Goal: Go to known website: Access a specific website the user already knows

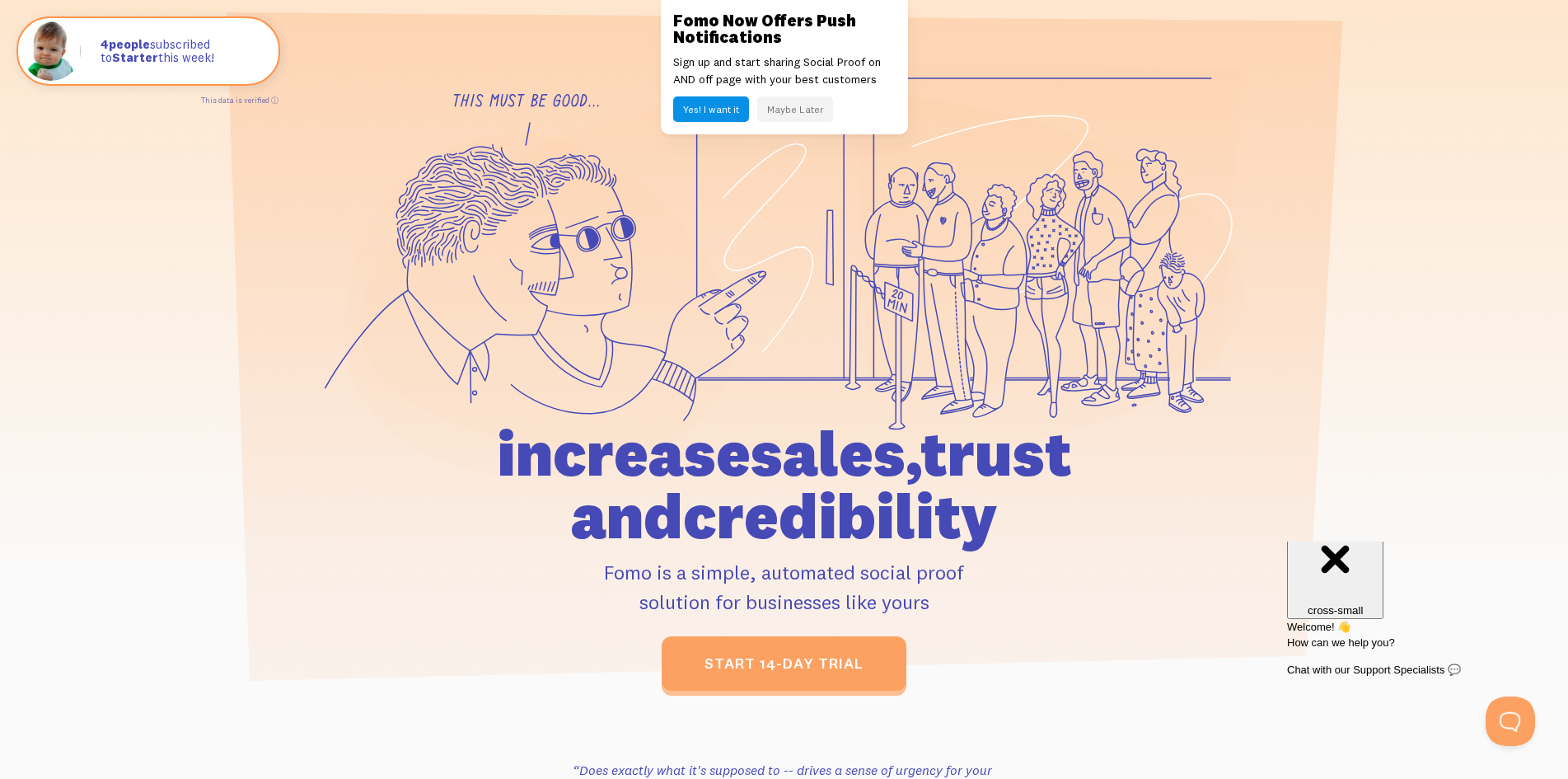
scroll to position [717, 0]
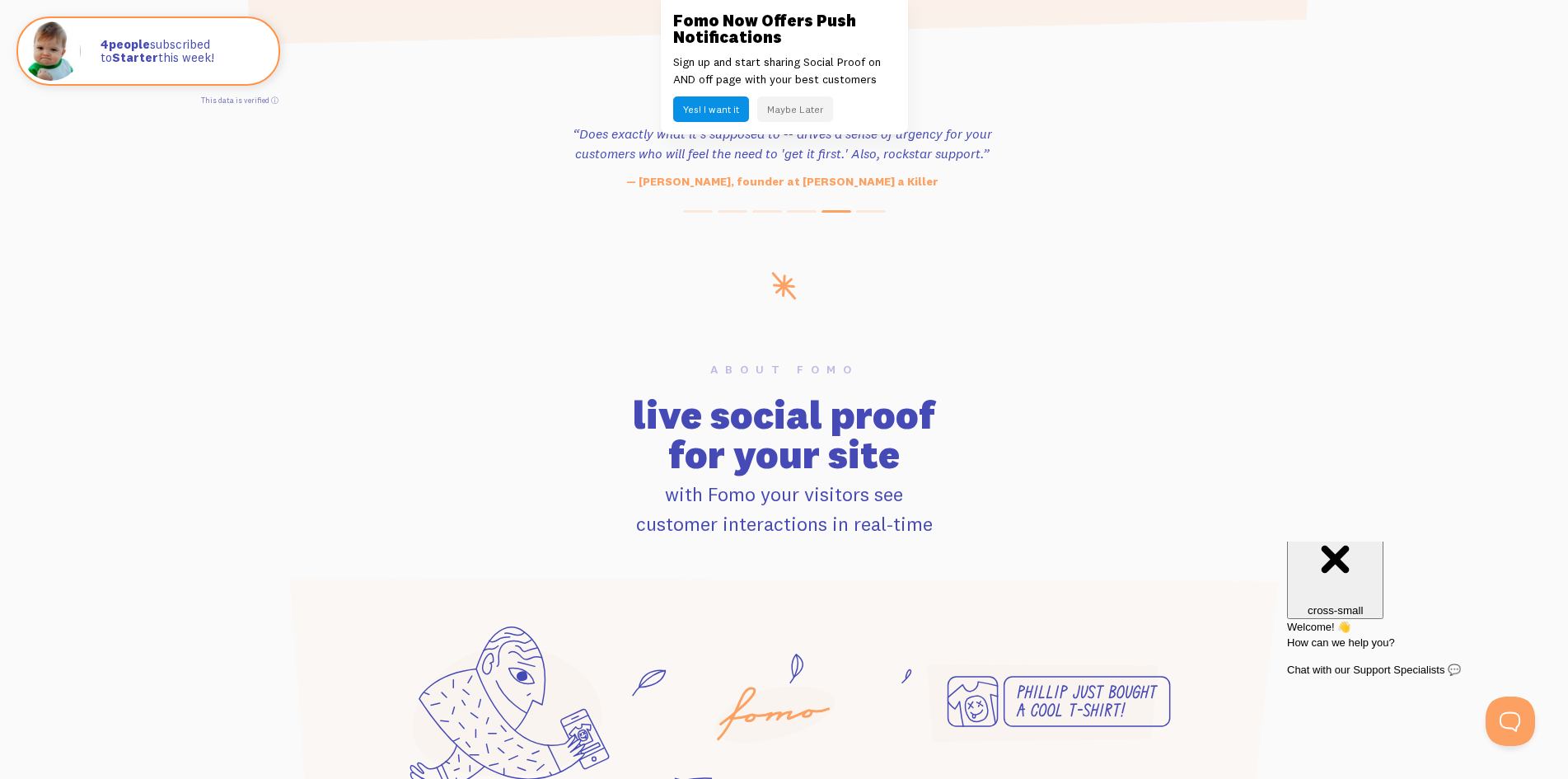
click at [698, 14] on h3 "Fomo Now Offers Push Notifications" at bounding box center [784, 28] width 223 height 33
click at [393, 350] on link at bounding box center [784, 390] width 1568 height 779
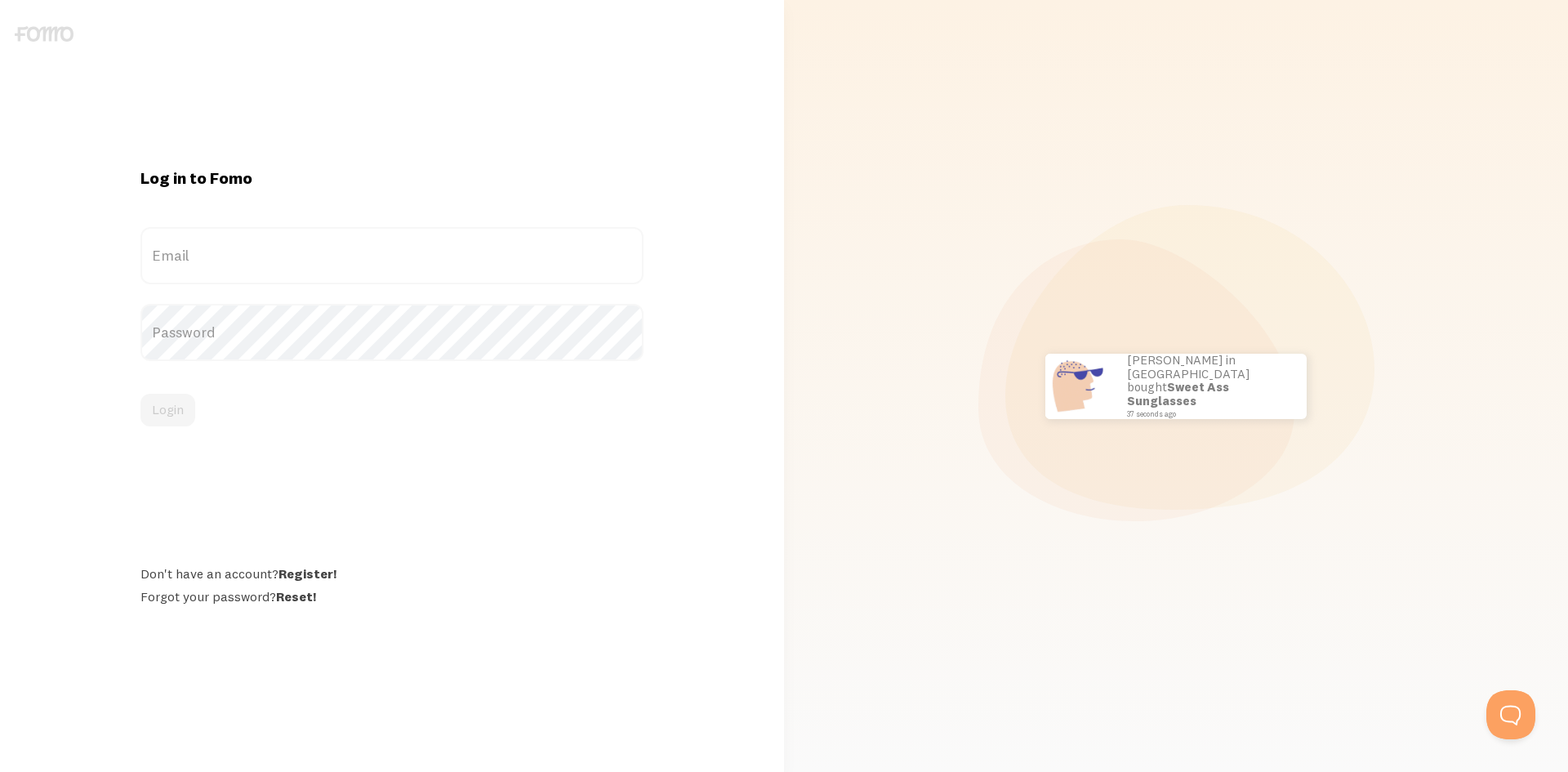
click at [17, 34] on img at bounding box center [44, 33] width 59 height 16
